Goal: Check status: Check status

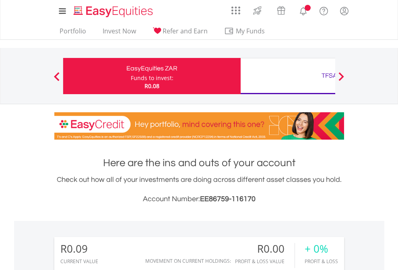
scroll to position [77, 126]
click at [131, 76] on div "Funds to invest:" at bounding box center [152, 78] width 43 height 8
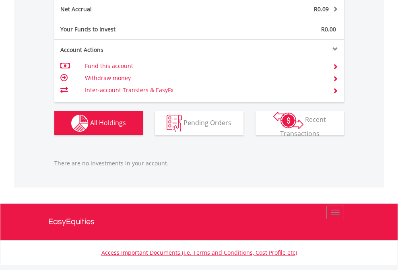
scroll to position [815, 0]
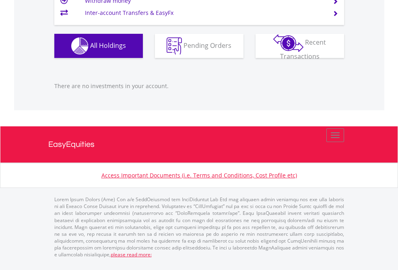
scroll to position [77, 126]
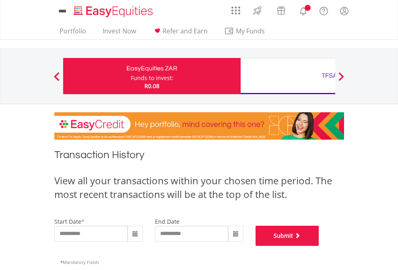
click at [319, 246] on button "Submit" at bounding box center [287, 236] width 64 height 20
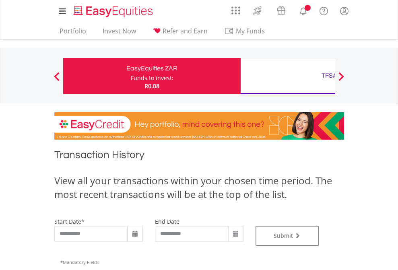
click at [287, 76] on div "TFSA" at bounding box center [329, 75] width 168 height 11
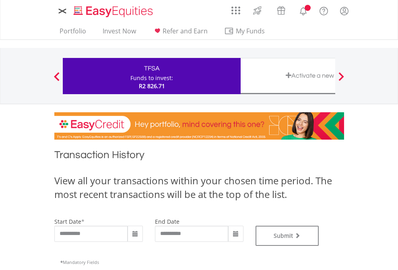
type input "**********"
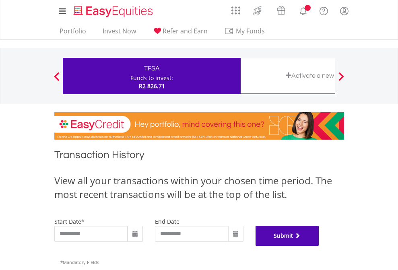
click at [319, 246] on button "Submit" at bounding box center [287, 236] width 64 height 20
